Goal: Task Accomplishment & Management: Use online tool/utility

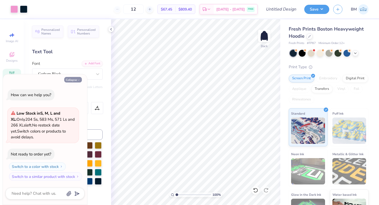
click at [72, 79] on button "Collapse" at bounding box center [73, 80] width 18 height 6
type textarea "x"
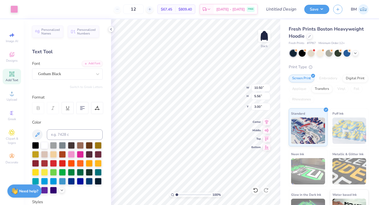
click at [70, 120] on div "Color" at bounding box center [67, 122] width 70 height 6
type input "1.65"
type input "3.50"
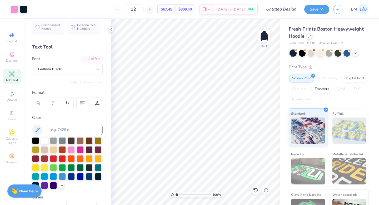
click at [72, 87] on div "Personalized Names Personalized Numbers Text Tool Add Font Font Gotham Black Sw…" at bounding box center [67, 111] width 87 height 185
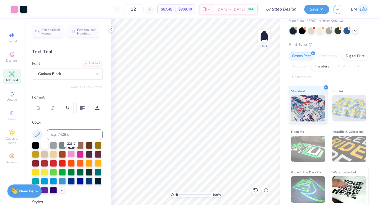
click at [74, 153] on div at bounding box center [71, 153] width 7 height 7
click at [72, 154] on div at bounding box center [71, 153] width 7 height 7
drag, startPoint x: 72, startPoint y: 154, endPoint x: 70, endPoint y: 132, distance: 22.2
click at [70, 132] on div "Color" at bounding box center [67, 156] width 70 height 74
click at [74, 153] on div at bounding box center [71, 153] width 7 height 7
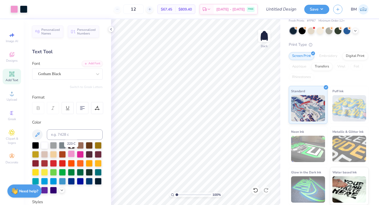
click at [72, 154] on div at bounding box center [71, 153] width 7 height 7
click at [70, 138] on input at bounding box center [75, 134] width 56 height 11
type input "223"
type input "c"
type input "223"
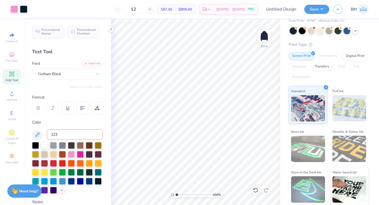
type input "223"
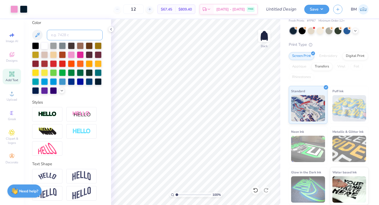
scroll to position [101, 0]
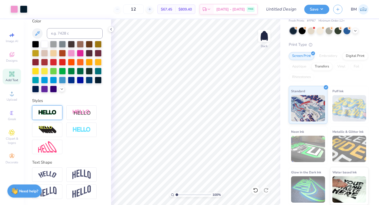
click at [51, 115] on div at bounding box center [47, 112] width 30 height 14
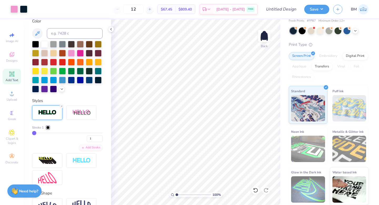
scroll to position [132, 0]
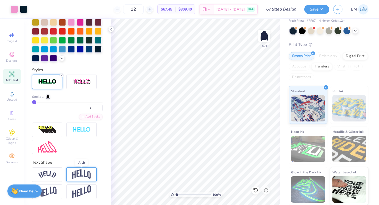
click at [77, 175] on img at bounding box center [81, 174] width 18 height 10
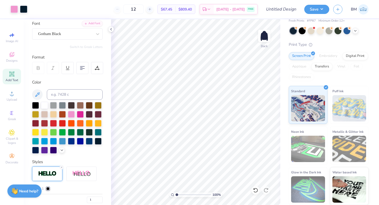
scroll to position [0, 0]
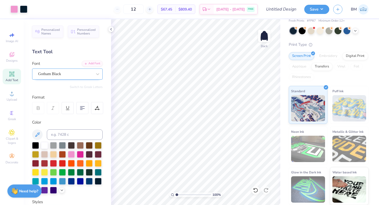
click at [77, 75] on div "Gotham Black" at bounding box center [65, 74] width 55 height 8
click at [77, 75] on div "Gotham Black" at bounding box center [65, 74] width 54 height 6
click at [99, 76] on icon at bounding box center [97, 73] width 5 height 5
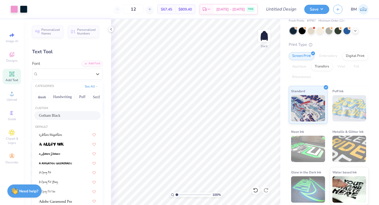
click at [78, 118] on div "Gotham Black" at bounding box center [67, 115] width 66 height 9
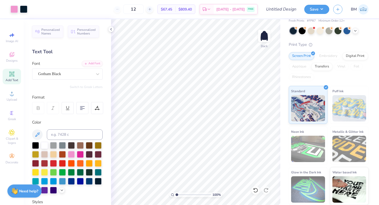
click at [109, 32] on div "Personalized Names Personalized Numbers Text Tool Add Font Font Gotham Black Sw…" at bounding box center [67, 111] width 87 height 185
click at [111, 30] on icon at bounding box center [111, 29] width 4 height 4
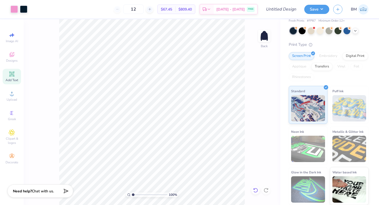
click at [257, 189] on icon at bounding box center [255, 189] width 4 height 5
click at [255, 191] on icon at bounding box center [255, 189] width 5 height 5
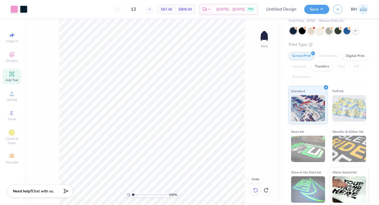
click at [255, 191] on icon at bounding box center [255, 189] width 5 height 5
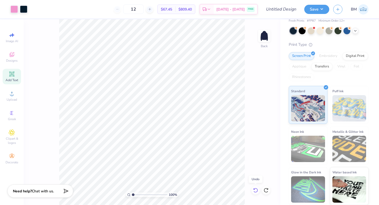
click at [255, 191] on icon at bounding box center [255, 189] width 5 height 5
click at [255, 191] on div "100 % Back" at bounding box center [152, 111] width 256 height 185
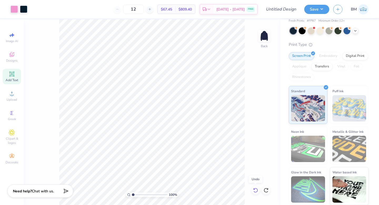
click at [255, 191] on div "100 % Back" at bounding box center [152, 111] width 256 height 185
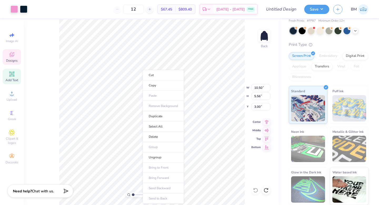
click at [6, 73] on div "Add Text" at bounding box center [12, 77] width 18 height 16
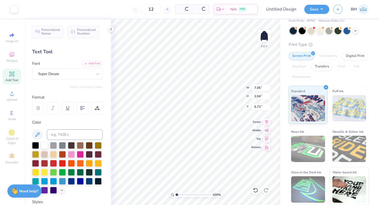
type input "7.05"
type input "2.04"
type input "5.73"
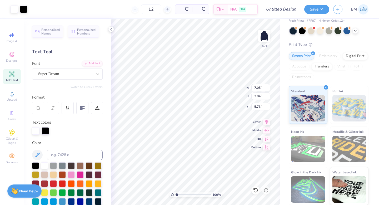
type input "7.09"
type input "2.08"
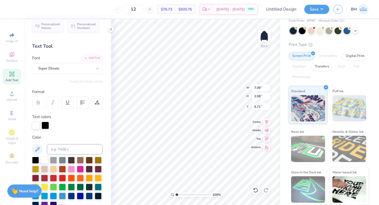
scroll to position [6, 0]
type input "10.59"
type textarea "T"
type input "1.81"
type input "2.07"
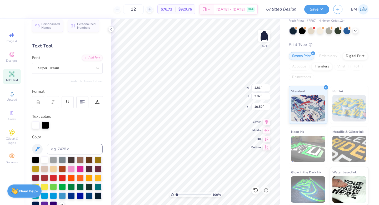
scroll to position [0, 0]
type textarea "THETA"
click at [63, 66] on div "Super Dream" at bounding box center [65, 68] width 55 height 8
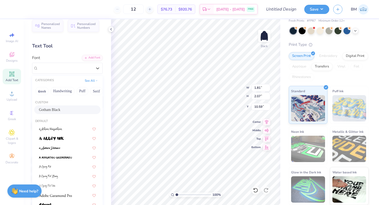
click at [60, 110] on span "Gotham Black" at bounding box center [49, 110] width 21 height 6
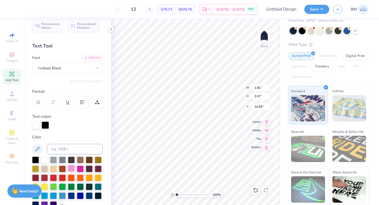
click at [71, 171] on div at bounding box center [71, 168] width 7 height 7
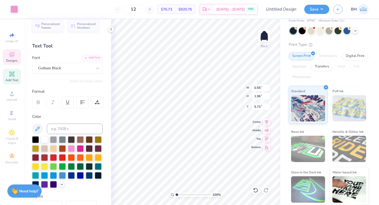
type input "0.55"
type input "1.96"
type input "5.73"
type input "4.12"
type input "2.44"
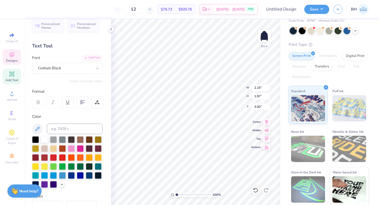
type textarea "A"
type textarea "B"
type textarea "H"
type input "0.55"
type input "3.30"
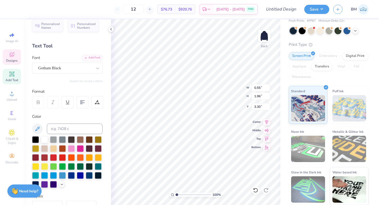
type textarea "T"
type input "1.65"
type input "3.50"
type input "3.00"
type input "1.78"
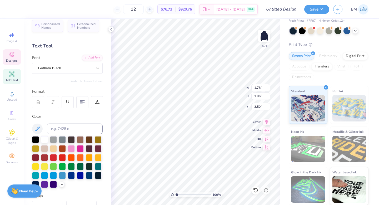
type input "2.52"
type input "1.72"
type input "3.30"
type input "1.59"
type input "3.50"
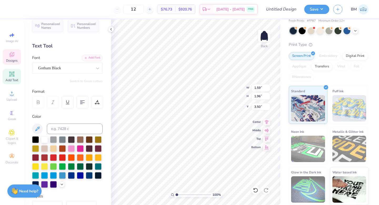
type input "1.72"
type input "3.00"
type input "2.19"
type input "1.97"
type input "2.52"
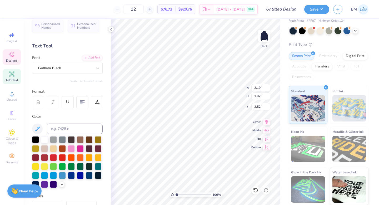
type input "1.78"
type input "1.96"
type input "3.00"
type input "1.59"
type input "3.51"
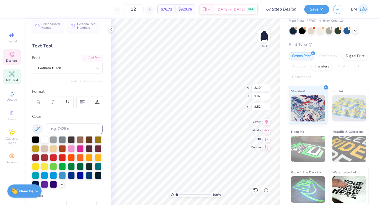
type input "2.19"
type input "1.97"
type input "2.52"
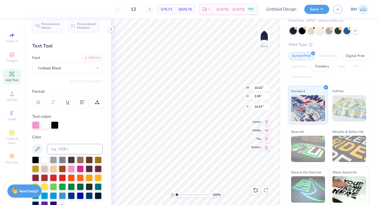
type textarea "PHI"
type input "6.11"
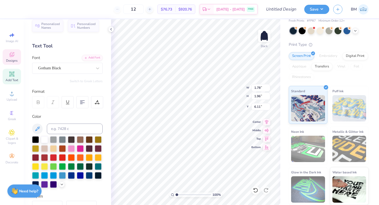
type input "1.78"
type input "1.96"
type input "3.51"
type input "1.72"
type input "3.00"
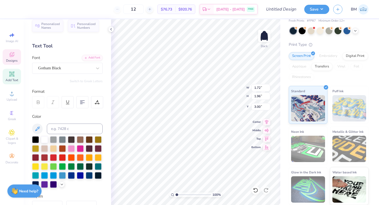
type input "2.19"
type input "1.97"
type input "2.52"
type input "1.72"
type input "1.96"
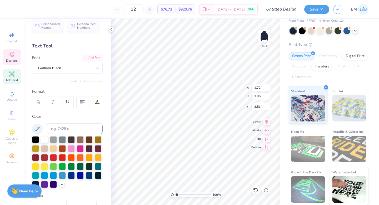
type input "3.00"
type input "2.19"
type input "1.97"
type input "3.00"
type input "1.59"
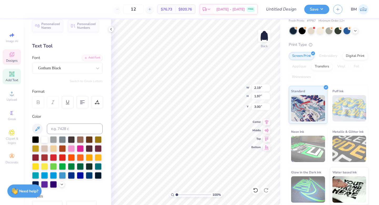
type input "1.96"
type input "3.51"
type input "1.72"
type input "3.50"
type input "1.78"
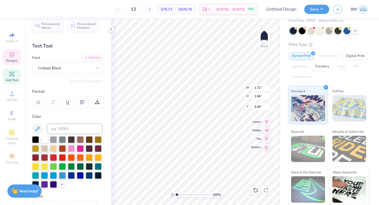
type input "3.00"
type input "1.72"
type input "1.96"
type input "1.78"
type input "5.21"
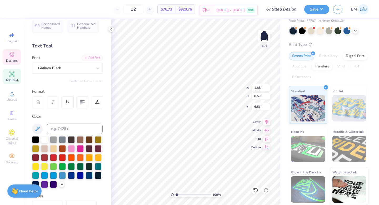
type textarea "1912"
type input "1.69"
type input "7.15"
type input "6.75"
type input "5.11"
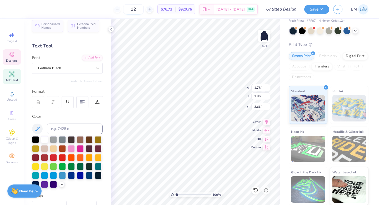
type input "2.66"
type input "1.72"
type input "2.66"
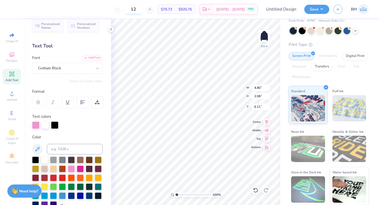
type textarea "P"
type input "5.26"
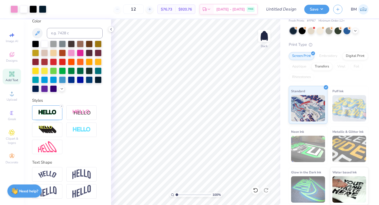
scroll to position [0, 0]
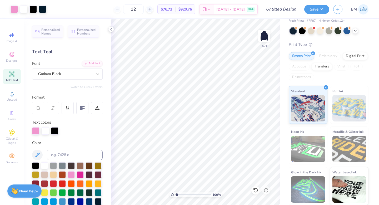
click at [10, 74] on icon at bounding box center [11, 73] width 5 height 5
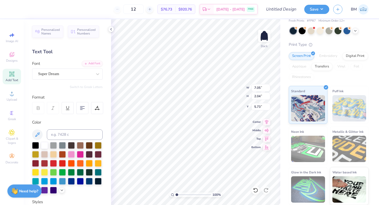
type textarea "H"
click at [56, 80] on div "Personalized Names Personalized Numbers Text Tool Add Font Font Super Dream Swi…" at bounding box center [67, 111] width 87 height 185
click at [55, 77] on div at bounding box center [65, 73] width 54 height 7
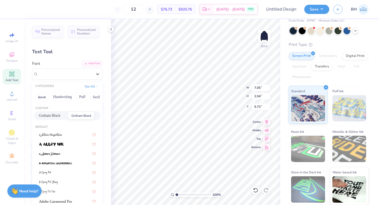
click at [60, 117] on span "Gotham Black" at bounding box center [49, 116] width 21 height 6
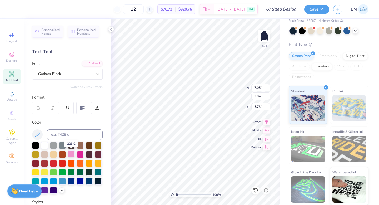
click at [71, 153] on div at bounding box center [71, 153] width 7 height 7
click at [69, 130] on input at bounding box center [75, 134] width 56 height 11
click at [11, 77] on div "Add Text" at bounding box center [12, 77] width 18 height 16
type input "7.05"
type textarea "I"
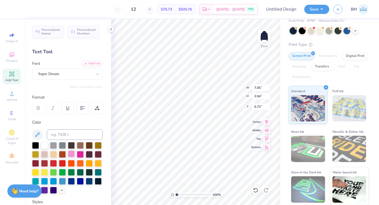
click at [72, 153] on div at bounding box center [71, 153] width 7 height 7
click at [64, 75] on div "Super Dream" at bounding box center [65, 74] width 55 height 8
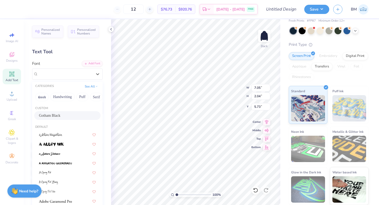
click at [63, 121] on div "Custom Gotham Black" at bounding box center [67, 113] width 70 height 19
click at [60, 117] on span "Gotham Black" at bounding box center [49, 116] width 21 height 6
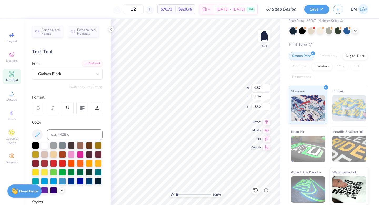
type input "5.30"
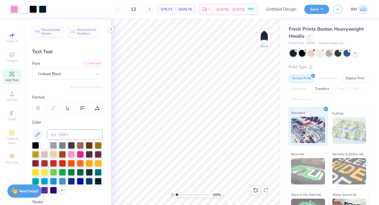
scroll to position [0, 0]
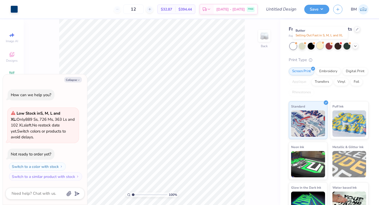
click at [322, 46] on div at bounding box center [319, 45] width 7 height 7
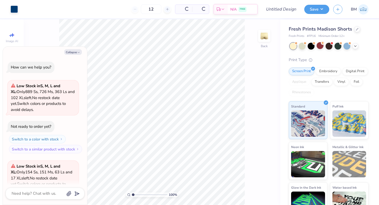
scroll to position [53, 0]
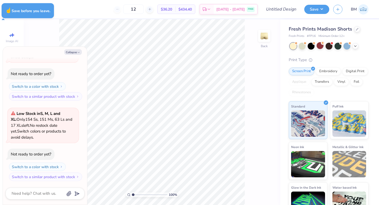
type textarea "x"
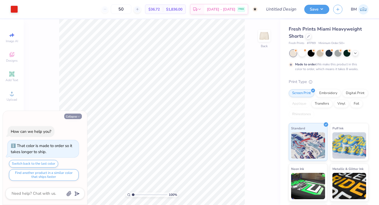
click at [72, 116] on button "Collapse" at bounding box center [73, 116] width 18 height 6
type textarea "x"
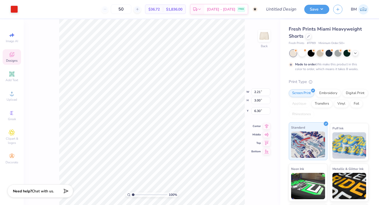
scroll to position [37, 0]
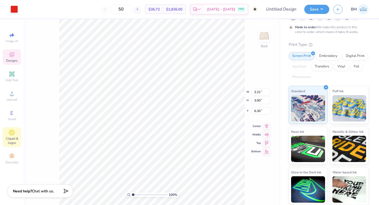
click at [15, 133] on div "Clipart & logos" at bounding box center [12, 137] width 18 height 20
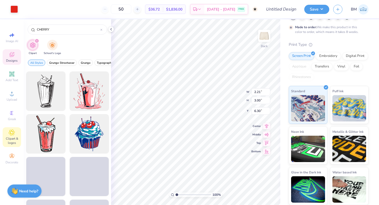
scroll to position [1083, 0]
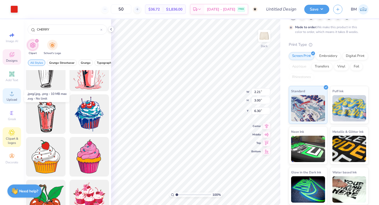
click at [15, 93] on div "Upload" at bounding box center [12, 96] width 18 height 16
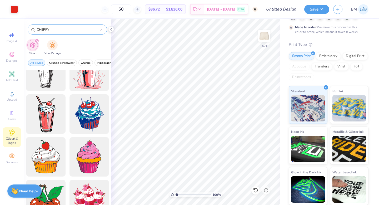
click at [68, 26] on div "CHERRY" at bounding box center [67, 29] width 79 height 10
click at [59, 32] on input "CHERRY" at bounding box center [68, 29] width 64 height 5
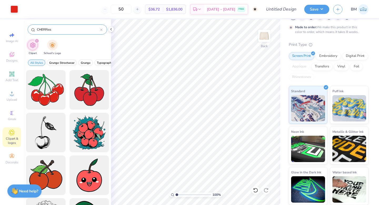
type input "CHERRies"
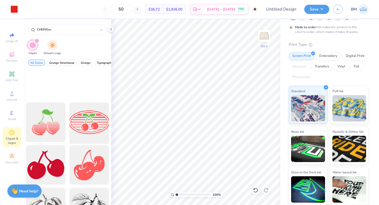
scroll to position [0, 0]
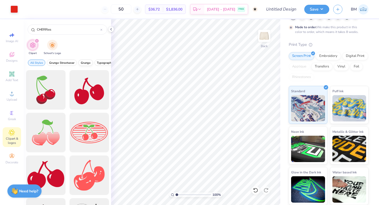
click at [86, 62] on span "Grunge" at bounding box center [86, 63] width 10 height 4
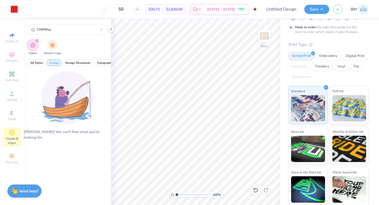
click at [55, 63] on span "Grunge" at bounding box center [54, 63] width 10 height 4
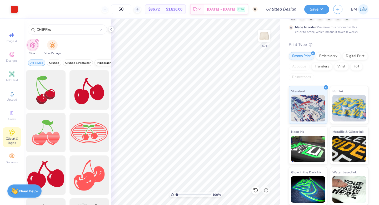
click at [100, 63] on span "Typography" at bounding box center [105, 63] width 16 height 4
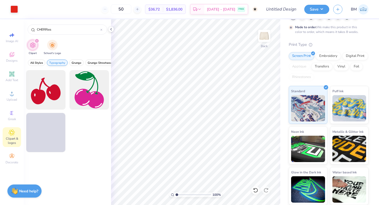
click at [60, 63] on span "Typography" at bounding box center [57, 63] width 16 height 4
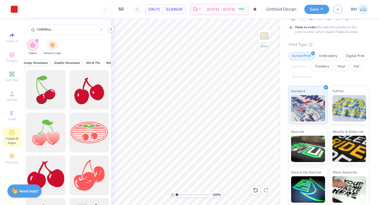
scroll to position [0, 65]
click at [72, 63] on span "Graphic Streetwear" at bounding box center [67, 63] width 26 height 4
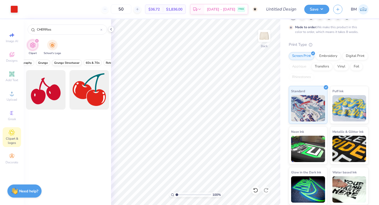
click at [72, 63] on span "Grunge Streetwear" at bounding box center [66, 63] width 25 height 4
click at [83, 63] on span "Retro" at bounding box center [81, 63] width 7 height 4
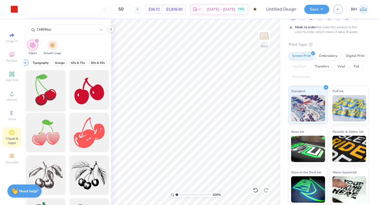
click at [52, 99] on div at bounding box center [45, 89] width 43 height 43
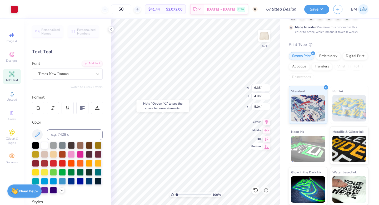
type input "5.04"
click at [257, 139] on div "100 % Back W 6.35 6.35 " H 9.48 9.48 " Y 0.52 0.52 " Center Middle Top Bottom" at bounding box center [195, 111] width 169 height 185
click at [257, 137] on div "100 % Back" at bounding box center [195, 111] width 169 height 185
click at [255, 187] on icon at bounding box center [255, 189] width 5 height 5
type input "3.04"
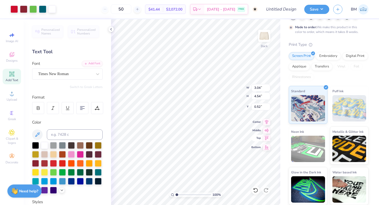
type input "4.54"
type input "5.46"
click at [17, 75] on div "Add Text" at bounding box center [12, 77] width 18 height 16
type textarea "THETA"
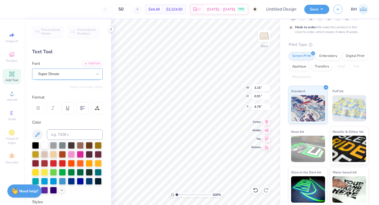
click at [65, 75] on div "Super Dream" at bounding box center [65, 74] width 55 height 8
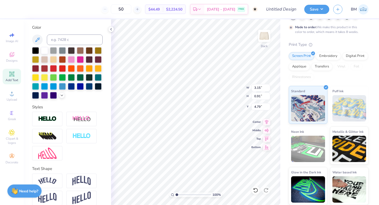
scroll to position [101, 0]
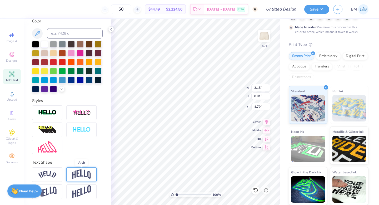
click at [79, 172] on img at bounding box center [81, 174] width 18 height 10
click at [82, 170] on img at bounding box center [81, 174] width 18 height 10
click at [82, 172] on img at bounding box center [81, 174] width 18 height 10
click at [75, 191] on input "Vertical" at bounding box center [75, 189] width 4 height 4
radio input "true"
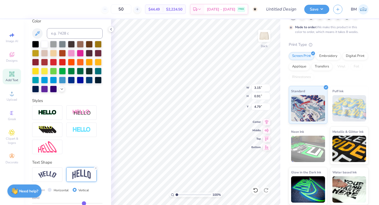
click at [58, 189] on label "Horizontal" at bounding box center [61, 189] width 15 height 5
click at [52, 189] on input "Horizontal" at bounding box center [50, 189] width 4 height 4
radio input "true"
type input "3.84"
type input "1.61"
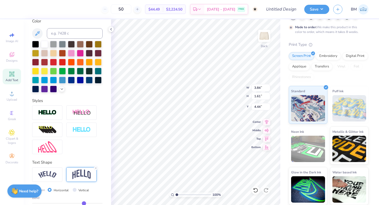
type input "5.89"
click at [73, 189] on input "Vertical" at bounding box center [75, 189] width 4 height 4
radio input "true"
type input "3.89"
type input "0.91"
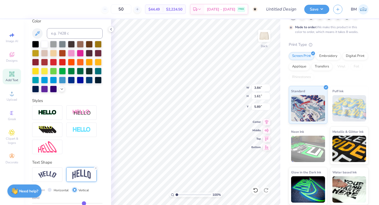
type input "6.24"
click at [49, 190] on input "Horizontal" at bounding box center [50, 189] width 4 height 4
radio input "true"
type input "3.84"
type input "1.61"
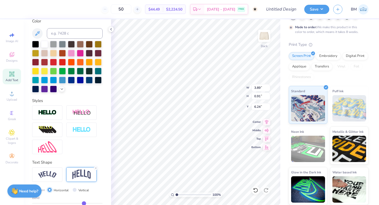
type input "5.89"
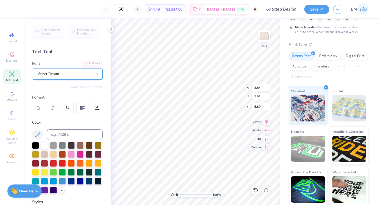
click at [67, 73] on div "Super Dream" at bounding box center [65, 74] width 55 height 8
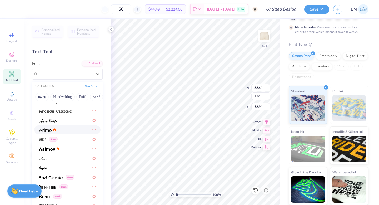
scroll to position [159, 0]
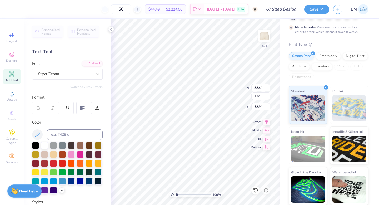
type input "3.24"
type input "1.36"
type input "3.56"
type input "1.49"
type input "5.77"
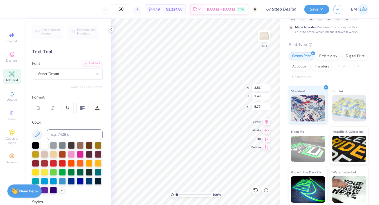
type input "3.52"
type input "1.99"
type input "6.75"
type input "3.45"
type input "2.14"
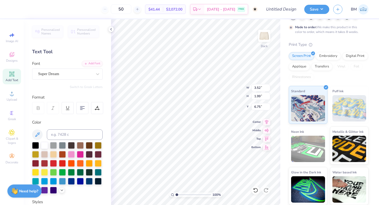
type input "6.70"
type input "1.52"
type input "0.94"
type input "8.70"
click at [37, 144] on div at bounding box center [35, 144] width 7 height 7
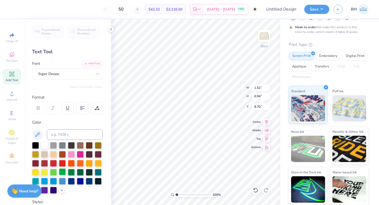
click at [63, 172] on div at bounding box center [62, 171] width 7 height 7
click at [39, 145] on div at bounding box center [35, 144] width 7 height 7
click at [44, 145] on div at bounding box center [44, 144] width 7 height 7
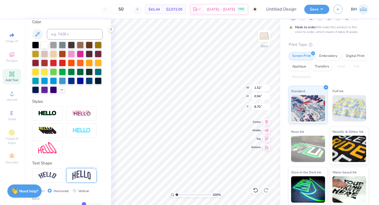
scroll to position [132, 0]
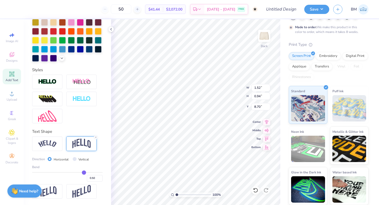
type input "0.49"
type input "0.48"
type input "0.46"
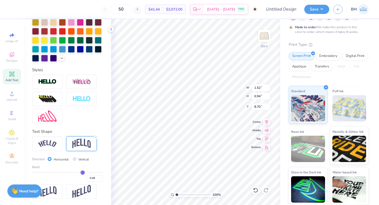
type input "0.46"
type input "0.44"
type input "0.43"
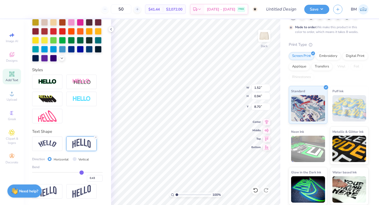
type input "0.42"
type input "0.41"
type input "0.4"
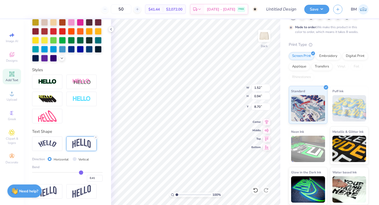
type input "0.40"
type input "0.39"
drag, startPoint x: 84, startPoint y: 171, endPoint x: 80, endPoint y: 172, distance: 4.0
type input "0.39"
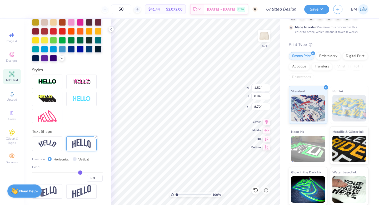
click at [80, 172] on input "range" at bounding box center [67, 172] width 70 height 1
type input "0.93"
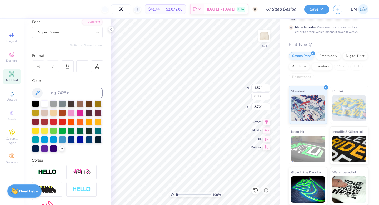
scroll to position [0, 0]
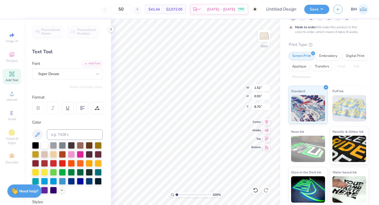
type input "8.86"
type input "3.04"
type input "2.37"
type input "7.63"
click at [11, 76] on icon at bounding box center [12, 74] width 6 height 6
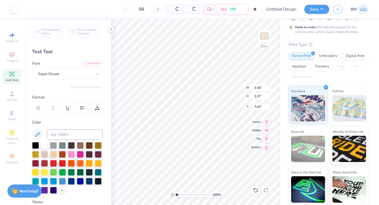
type input "3.15"
type input "0.91"
type input "4.79"
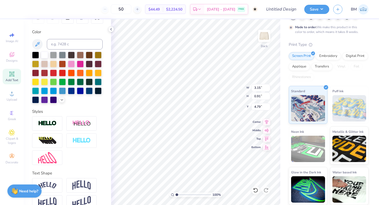
scroll to position [101, 0]
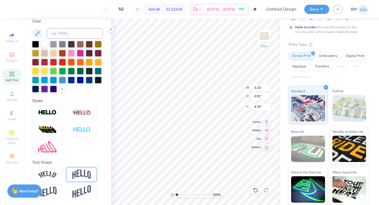
type textarea "PHI"
click at [80, 171] on img at bounding box center [81, 174] width 18 height 10
click at [82, 173] on img at bounding box center [81, 174] width 18 height 10
type input "2.11"
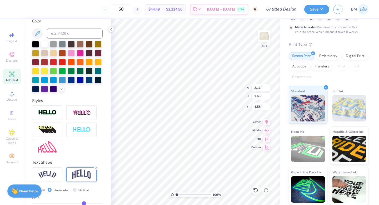
type input "1.63"
type input "4.65"
type input "1.14"
type input "0.88"
type input "7.98"
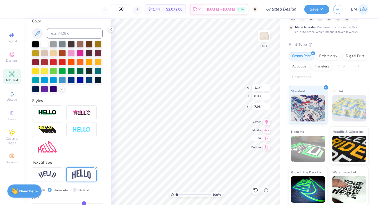
click at [269, 140] on div "100 % Back W 1.14 1.14 " H 0.88 0.88 " Y 7.98 7.98 " Center Middle Top Bottom" at bounding box center [195, 111] width 169 height 185
type input "1.11"
type input "0.80"
type input "8.01"
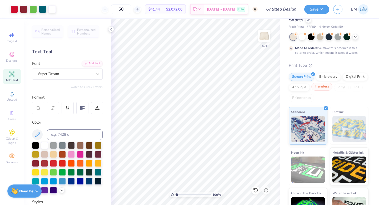
scroll to position [0, 0]
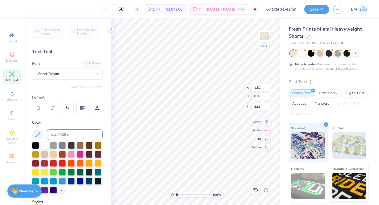
type input "8.80"
